Goal: Task Accomplishment & Management: Use online tool/utility

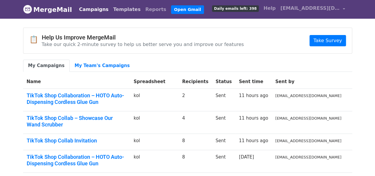
click at [125, 12] on link "Templates" at bounding box center [127, 10] width 32 height 12
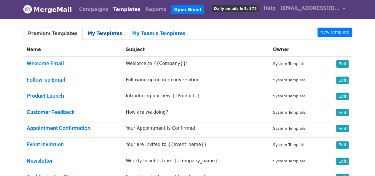
drag, startPoint x: 107, startPoint y: 33, endPoint x: 128, endPoint y: 36, distance: 21.0
click at [107, 33] on link "My Templates" at bounding box center [105, 34] width 44 height 12
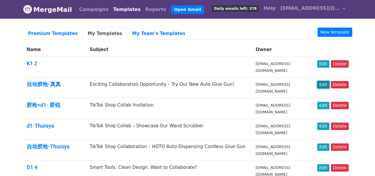
click at [321, 83] on link "Edit" at bounding box center [323, 84] width 12 height 7
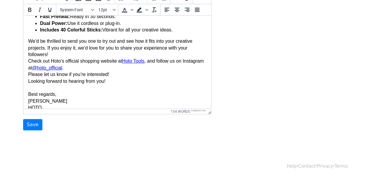
scroll to position [123, 0]
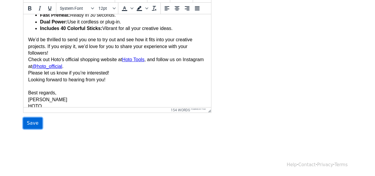
click at [34, 127] on input "Save" at bounding box center [32, 122] width 19 height 11
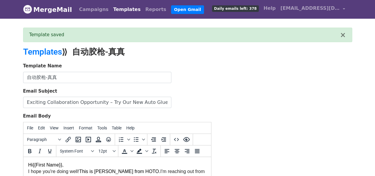
click at [116, 11] on link "Templates" at bounding box center [127, 10] width 32 height 12
